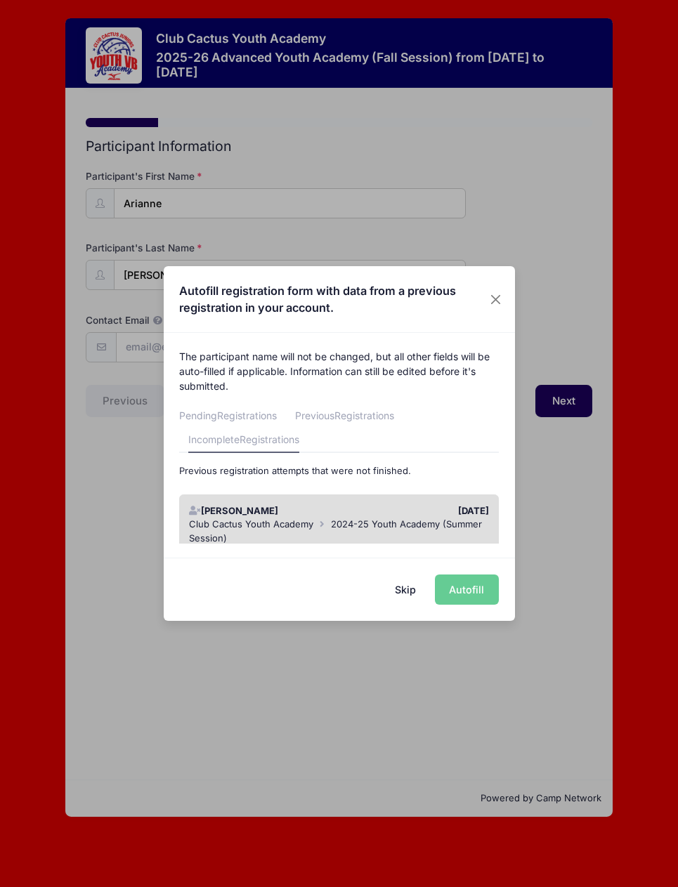
click at [368, 519] on div "[DATE]" at bounding box center [417, 511] width 157 height 14
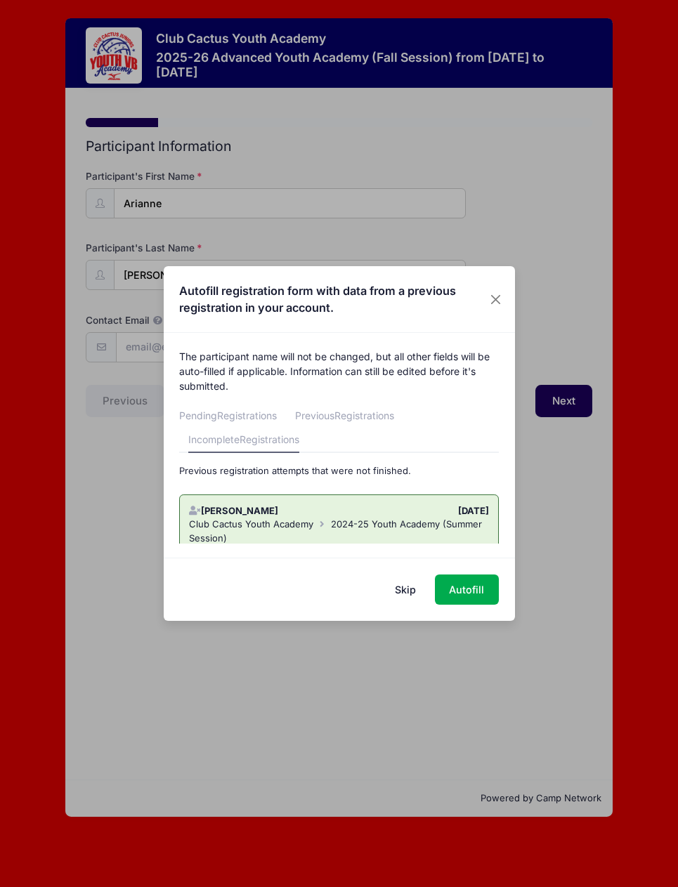
click at [390, 519] on div "[DATE]" at bounding box center [417, 511] width 157 height 14
click at [464, 590] on button "Autofill" at bounding box center [467, 590] width 64 height 30
type input "[EMAIL_ADDRESS][DOMAIN_NAME]"
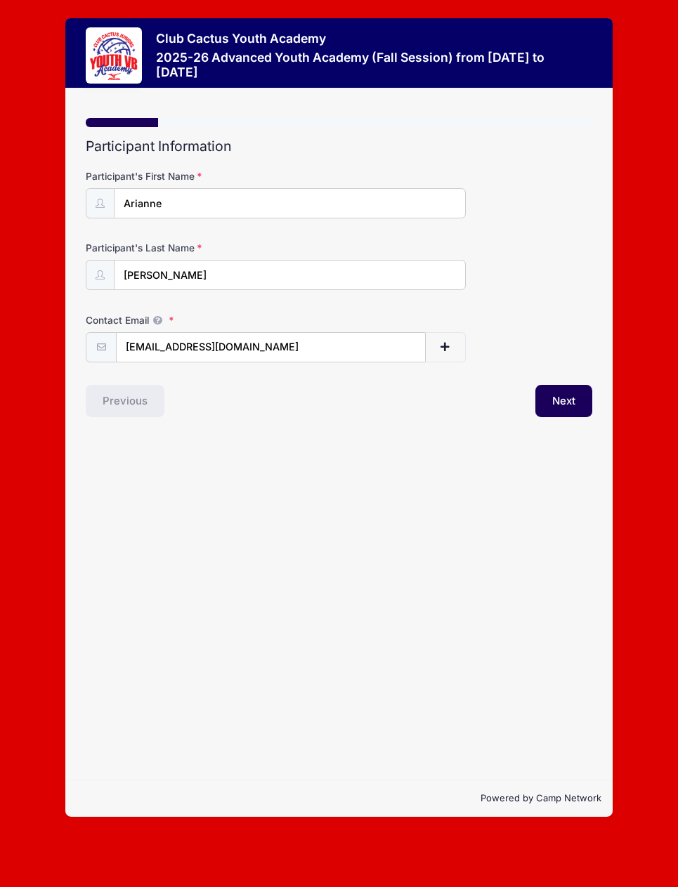
click at [563, 417] on button "Next" at bounding box center [563, 401] width 57 height 32
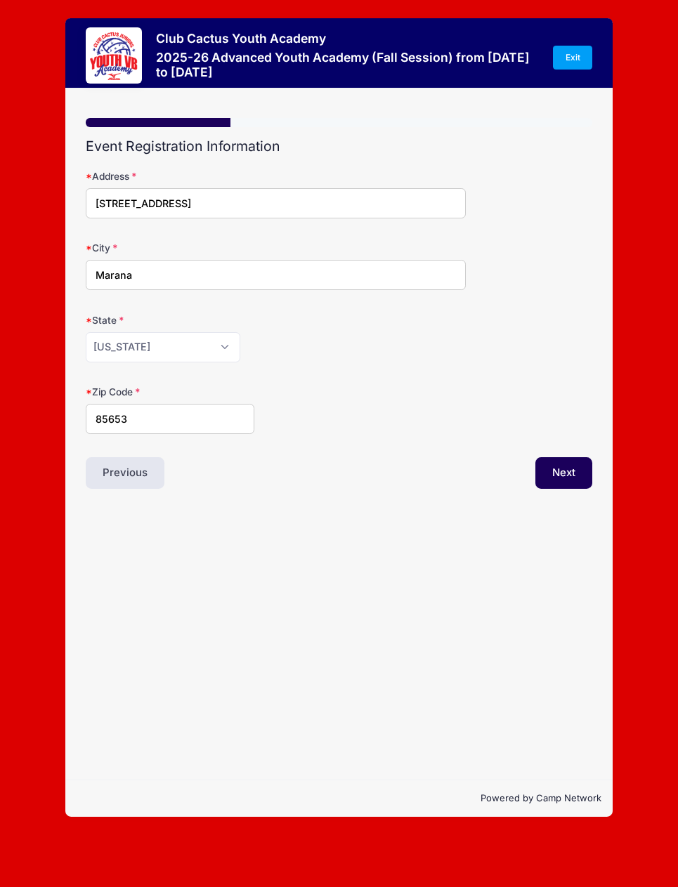
click at [566, 490] on button "Next" at bounding box center [563, 473] width 57 height 32
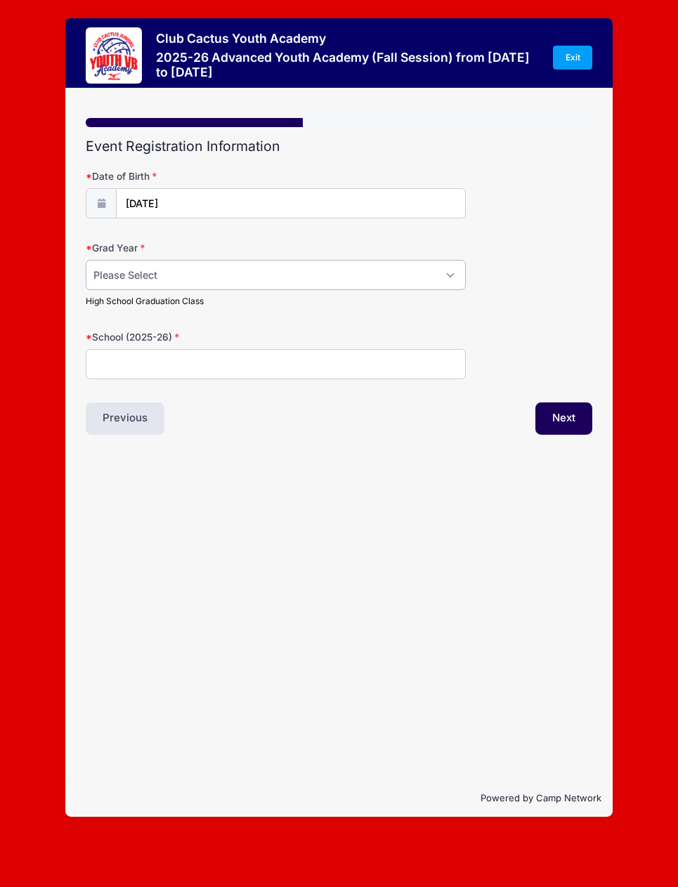
click at [304, 284] on select "Please Select 2029 2030 2031 2032 2033 2034 2035 2036 2037 2038 2039 2040" at bounding box center [275, 275] width 379 height 30
select select "2029"
click at [237, 368] on input "School (2025-26)" at bounding box center [275, 364] width 379 height 30
type input "[GEOGRAPHIC_DATA]"
click at [565, 434] on button "Next" at bounding box center [563, 419] width 57 height 32
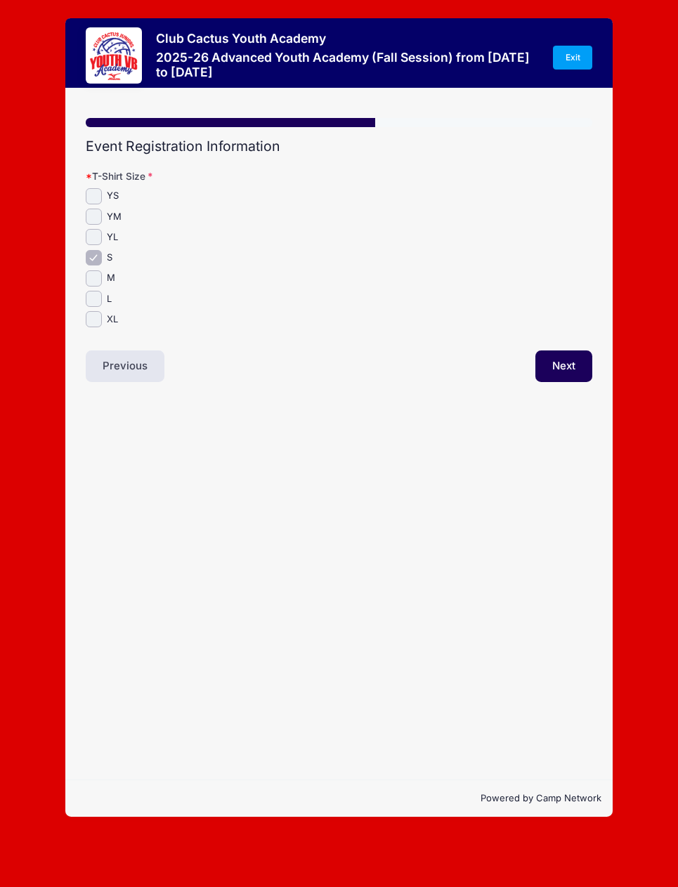
click at [577, 383] on button "Next" at bounding box center [563, 367] width 57 height 32
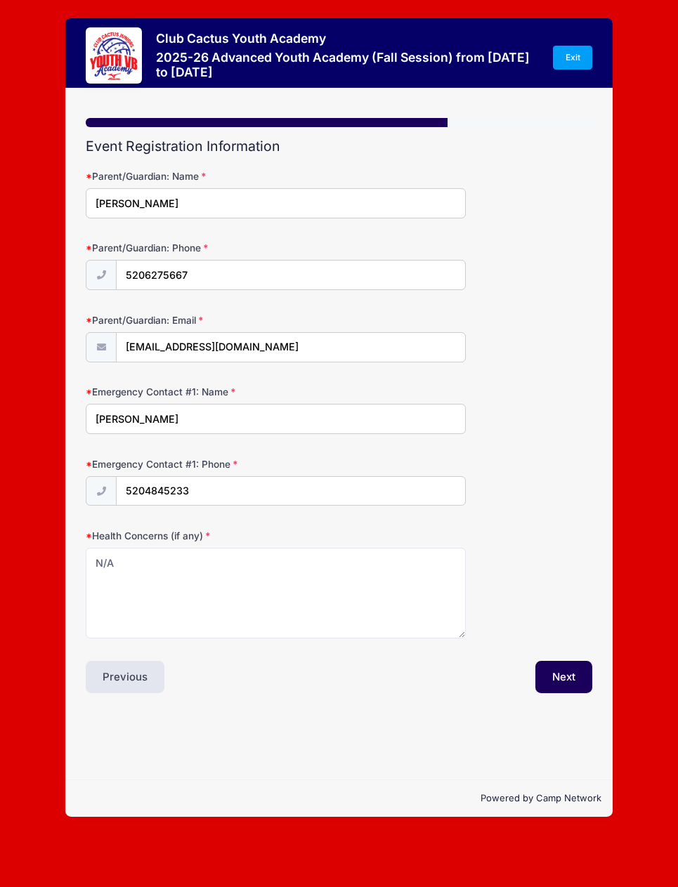
click at [573, 694] on button "Next" at bounding box center [563, 677] width 57 height 32
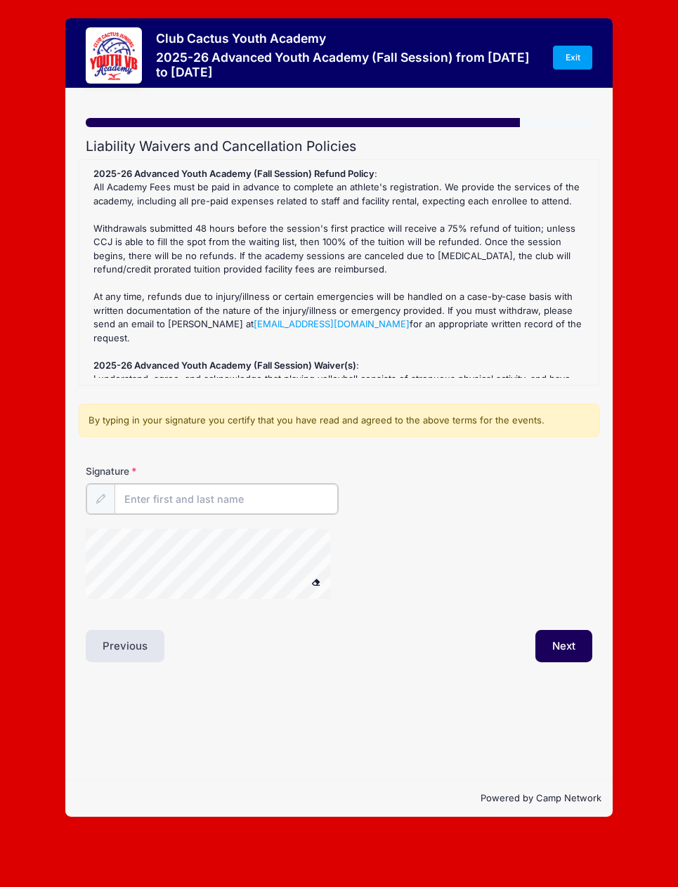
click at [249, 507] on input "Signature" at bounding box center [226, 499] width 223 height 30
type input "[PERSON_NAME]"
click at [312, 590] on button at bounding box center [316, 581] width 25 height 18
click at [320, 587] on button at bounding box center [316, 581] width 25 height 18
click at [554, 661] on button "Next" at bounding box center [563, 645] width 57 height 32
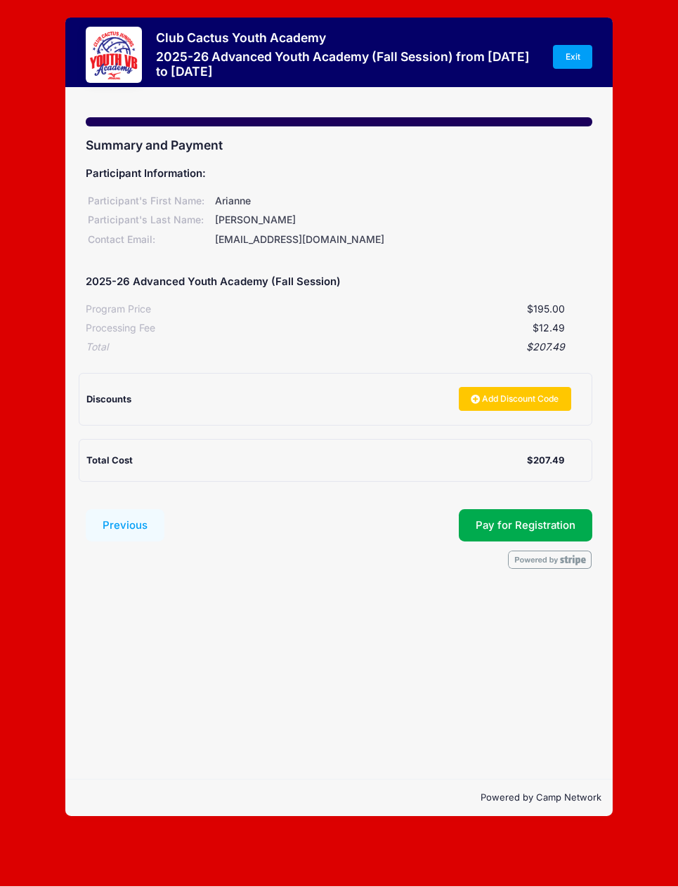
click at [498, 533] on span "Pay for Registration" at bounding box center [526, 526] width 100 height 13
